Goal: Book appointment/travel/reservation

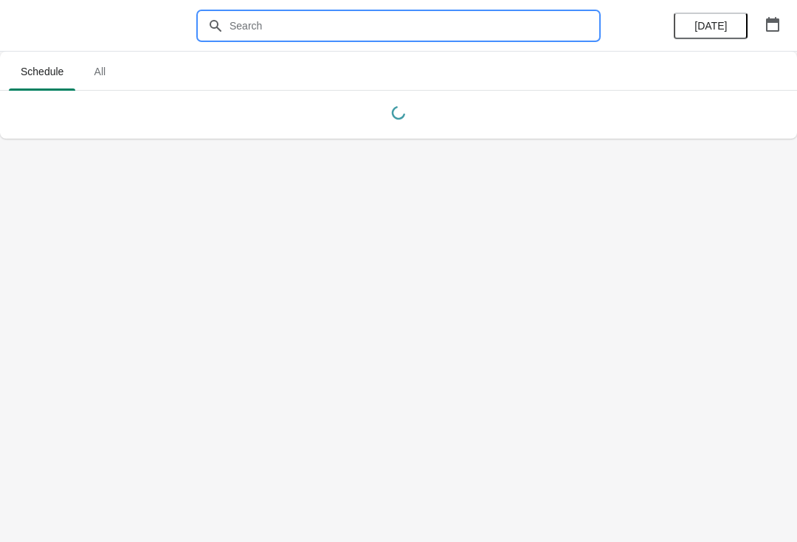
click at [459, 30] on input "text" at bounding box center [413, 26] width 369 height 27
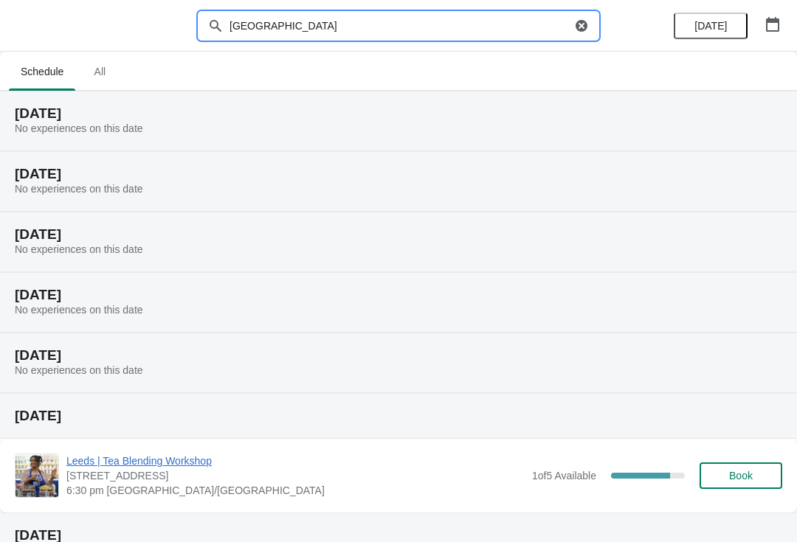
type input "[GEOGRAPHIC_DATA]"
click at [771, 24] on icon "button" at bounding box center [772, 24] width 15 height 15
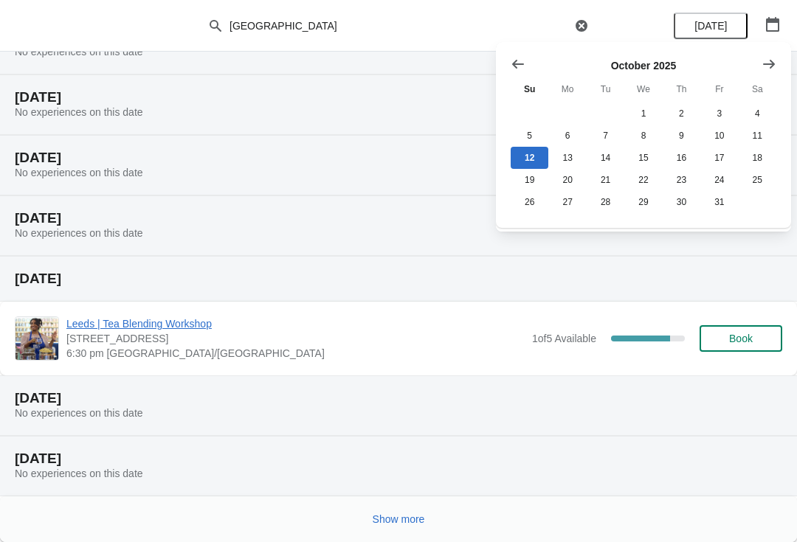
scroll to position [137, 0]
click at [529, 184] on button "19" at bounding box center [530, 179] width 38 height 22
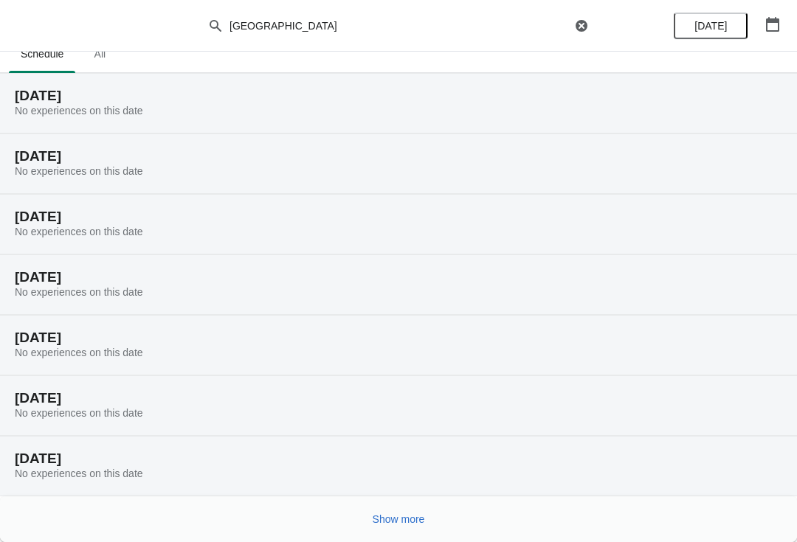
scroll to position [18, 0]
click at [785, 24] on button "button" at bounding box center [772, 24] width 27 height 27
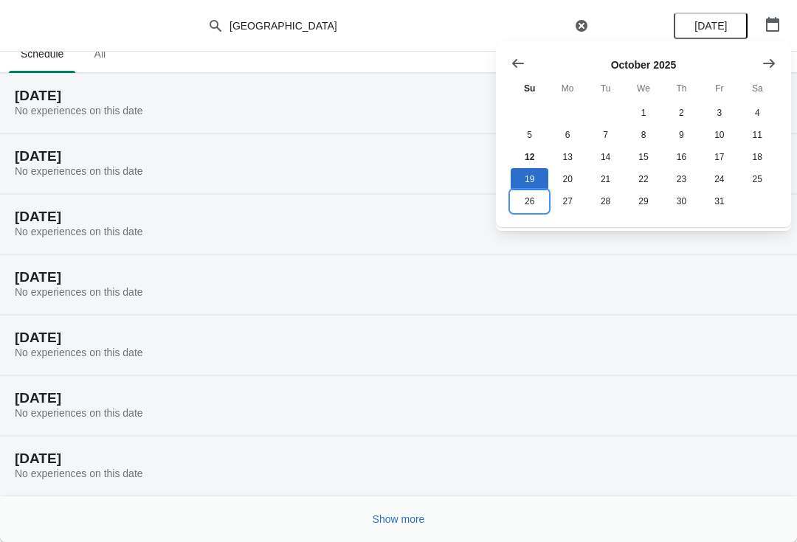
click at [540, 209] on button "26" at bounding box center [530, 201] width 38 height 22
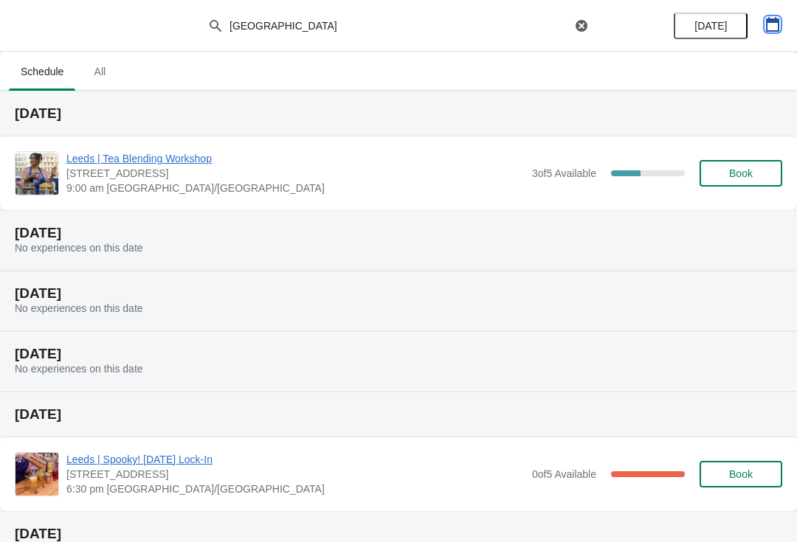
click at [768, 20] on icon "button" at bounding box center [772, 24] width 13 height 15
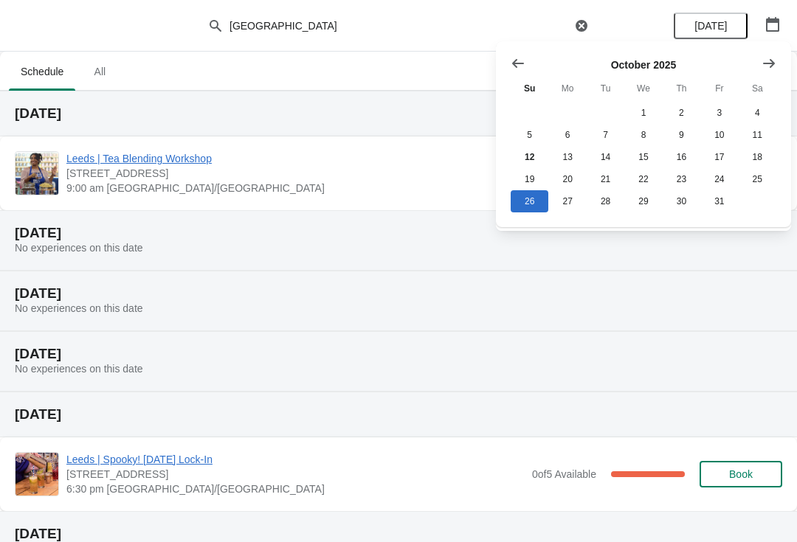
click at [770, 68] on icon "Show next month, November 2025" at bounding box center [769, 63] width 15 height 15
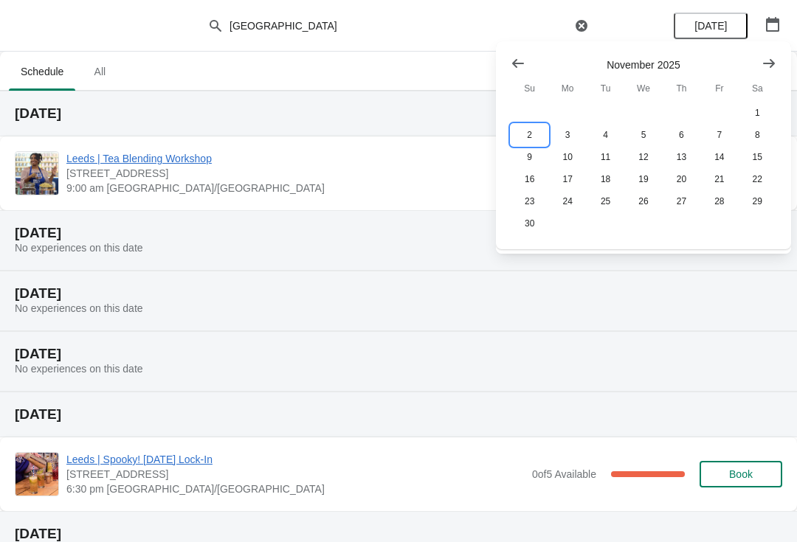
click at [528, 142] on button "2" at bounding box center [530, 135] width 38 height 22
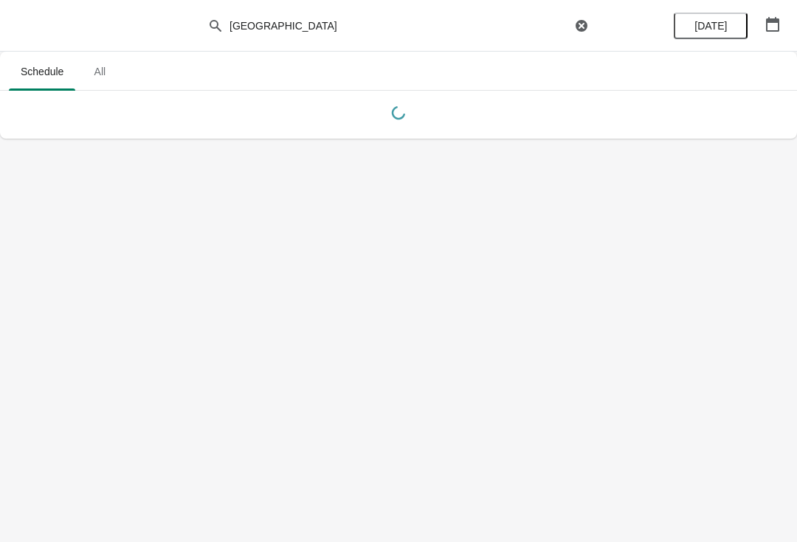
click at [784, 24] on button "button" at bounding box center [772, 24] width 27 height 27
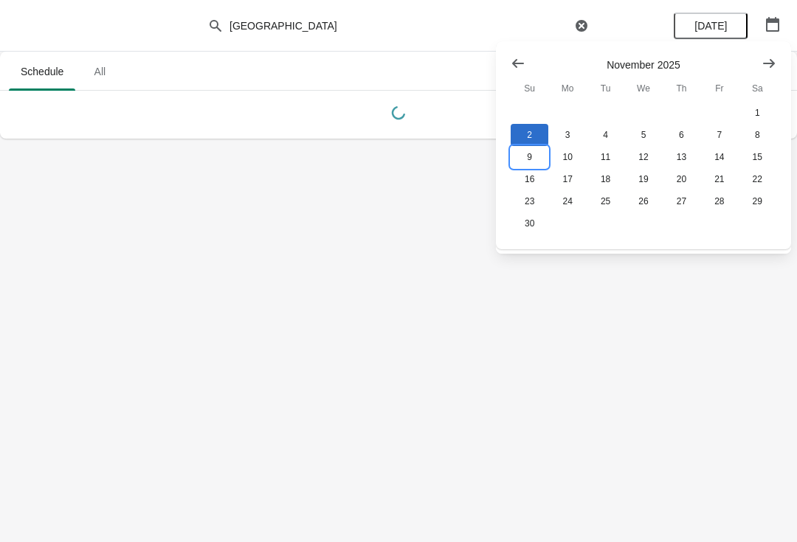
click at [531, 163] on button "9" at bounding box center [530, 157] width 38 height 22
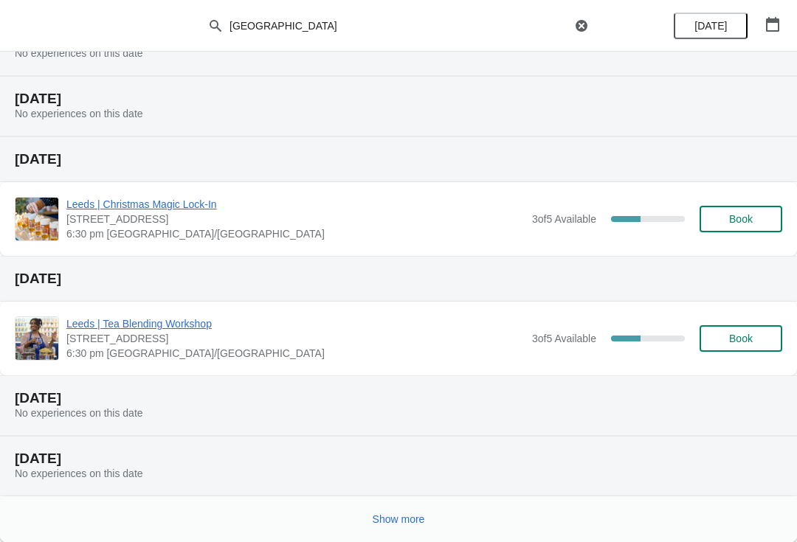
scroll to position [196, 0]
click at [782, 27] on button "button" at bounding box center [772, 24] width 27 height 27
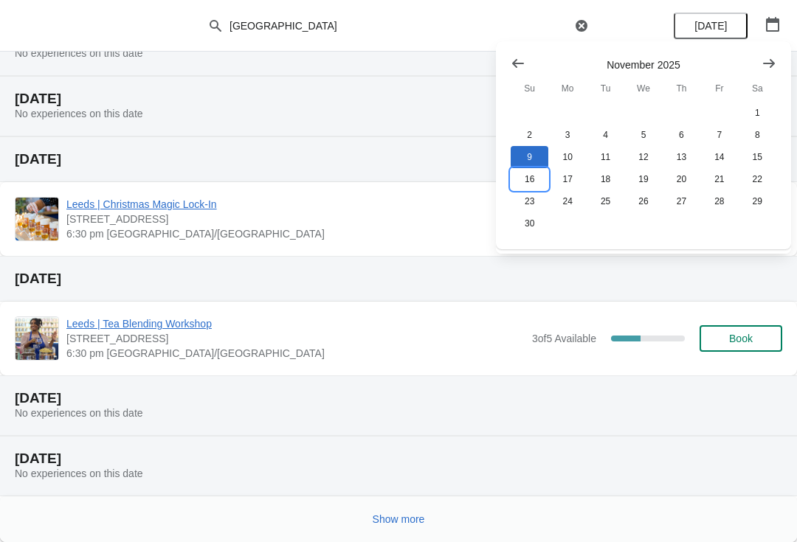
click at [526, 184] on button "16" at bounding box center [530, 179] width 38 height 22
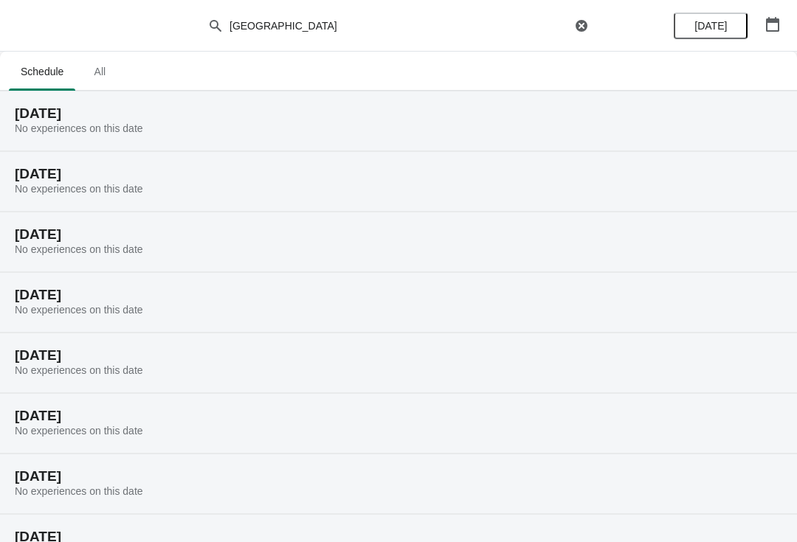
scroll to position [0, 0]
